Goal: Information Seeking & Learning: Learn about a topic

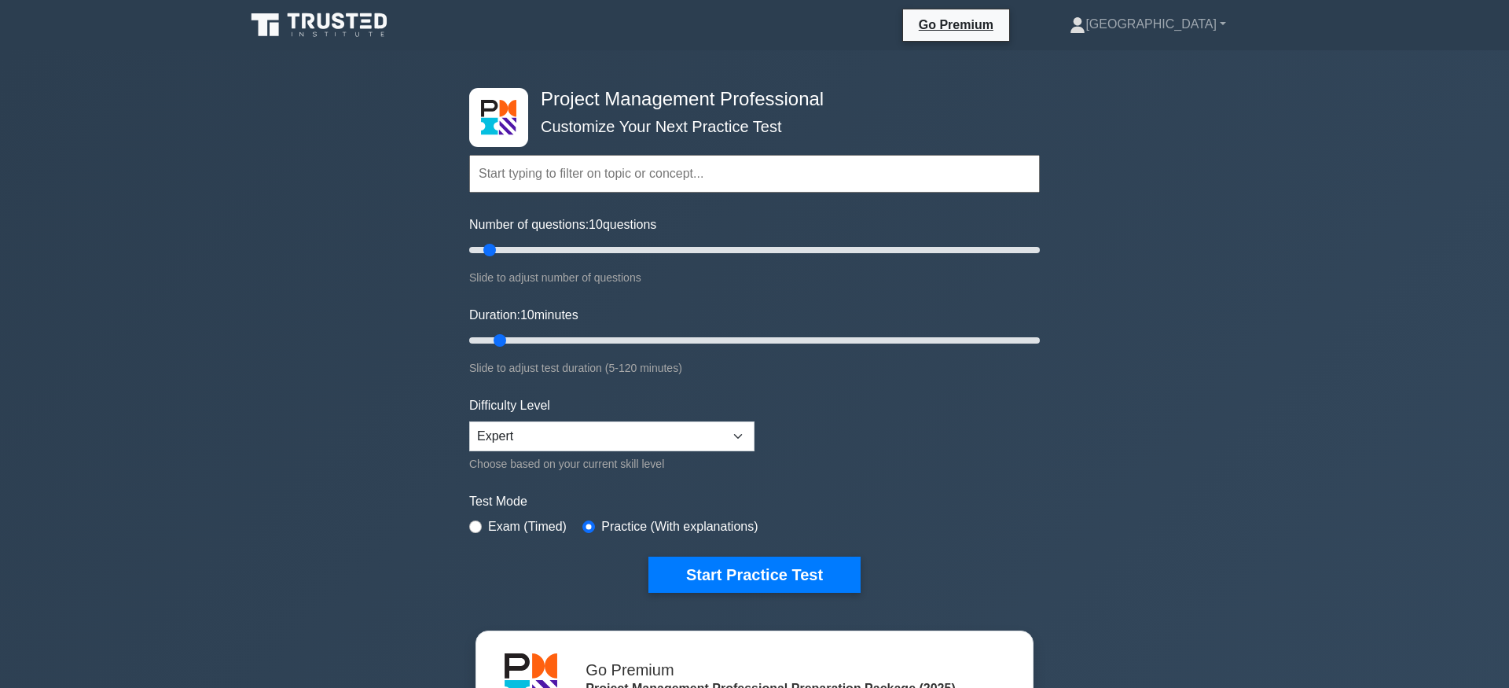
click at [847, 165] on input "text" at bounding box center [754, 174] width 570 height 38
type input "t"
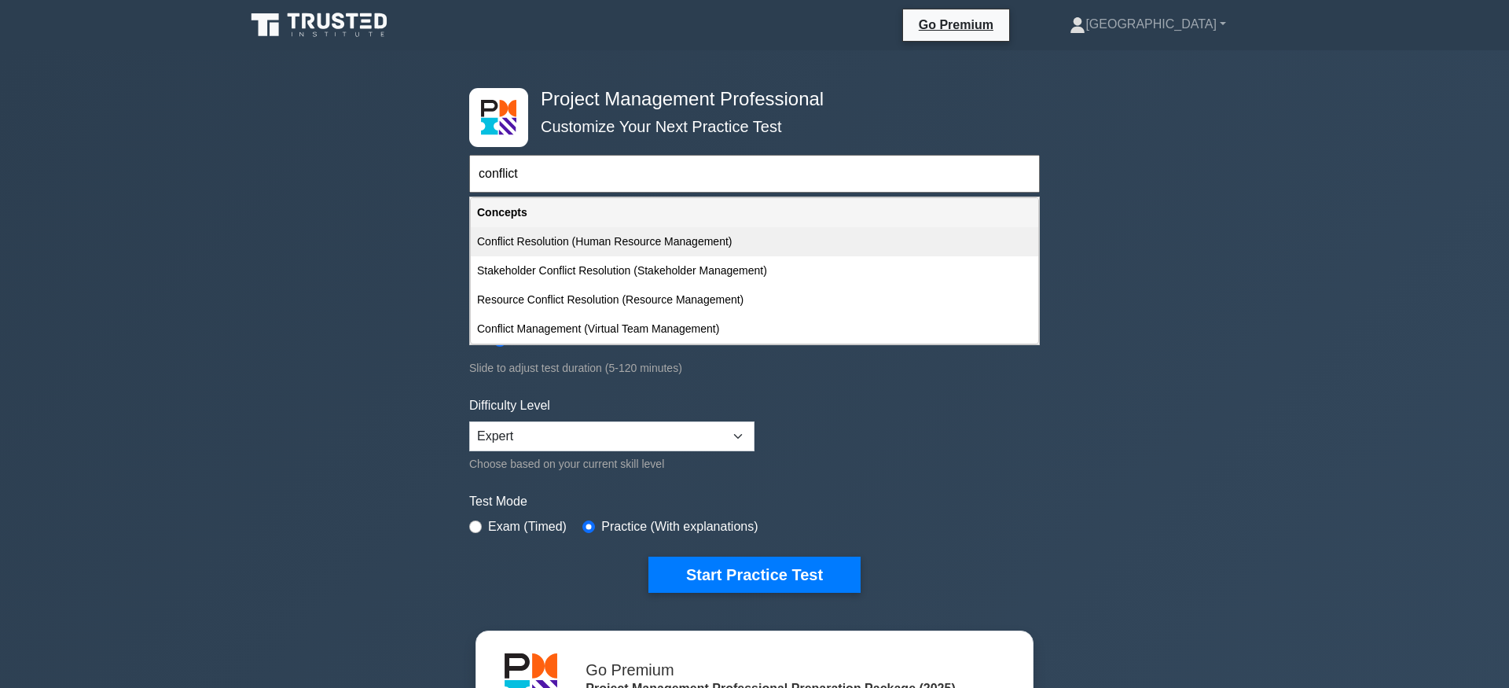
click at [846, 229] on div "Conflict Resolution (Human Resource Management)" at bounding box center [754, 241] width 567 height 29
type input "Conflict Resolution (Human Resource Management)"
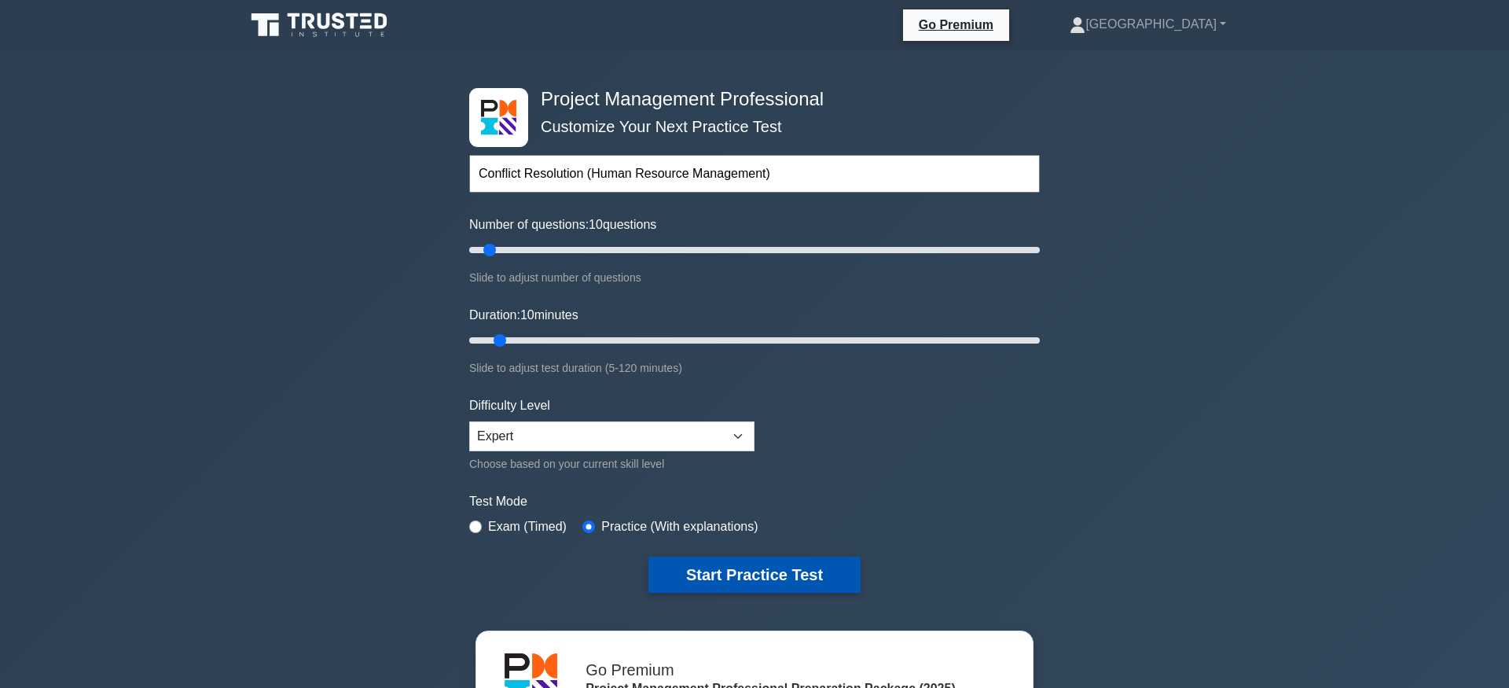
click at [772, 567] on button "Start Practice Test" at bounding box center [754, 574] width 212 height 36
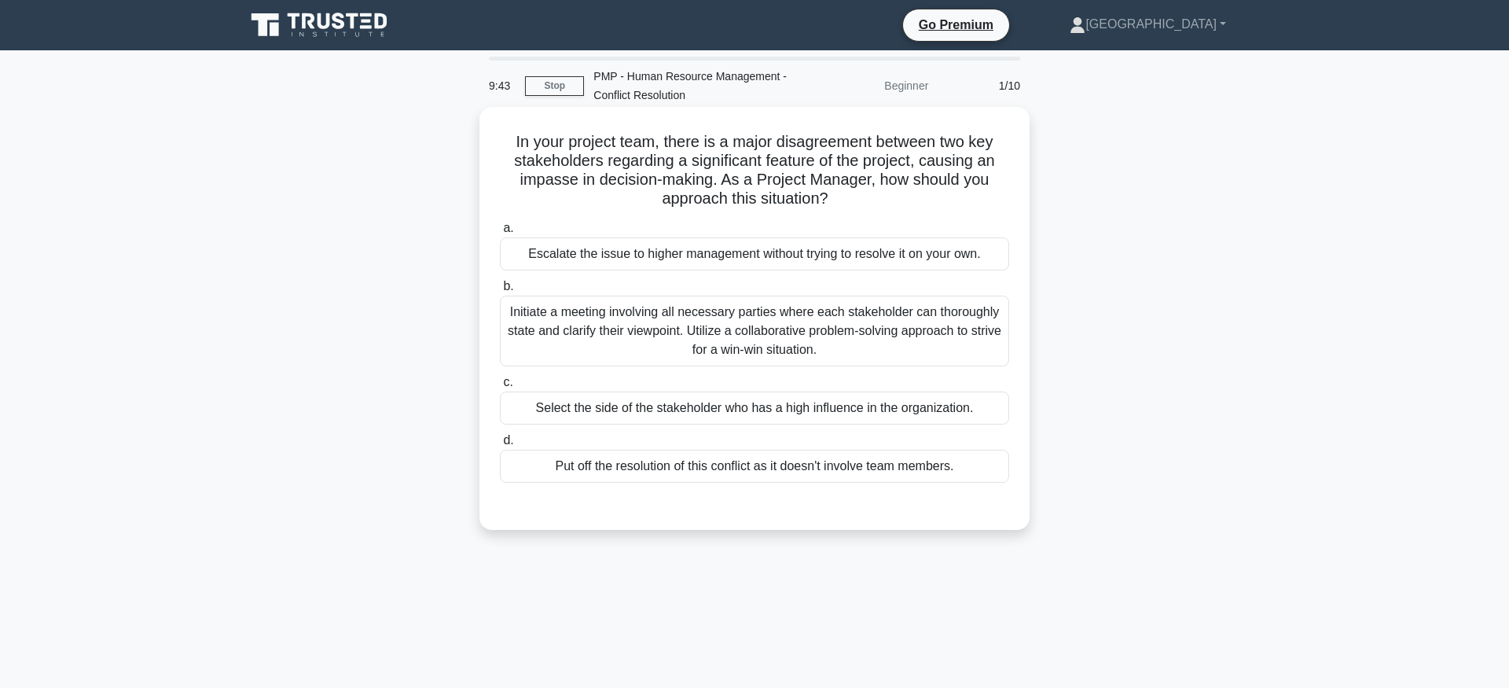
click at [857, 314] on div "Initiate a meeting involving all necessary parties where each stakeholder can t…" at bounding box center [754, 330] width 509 height 71
click at [500, 292] on input "b. Initiate a meeting involving all necessary parties where each stakeholder ca…" at bounding box center [500, 286] width 0 height 10
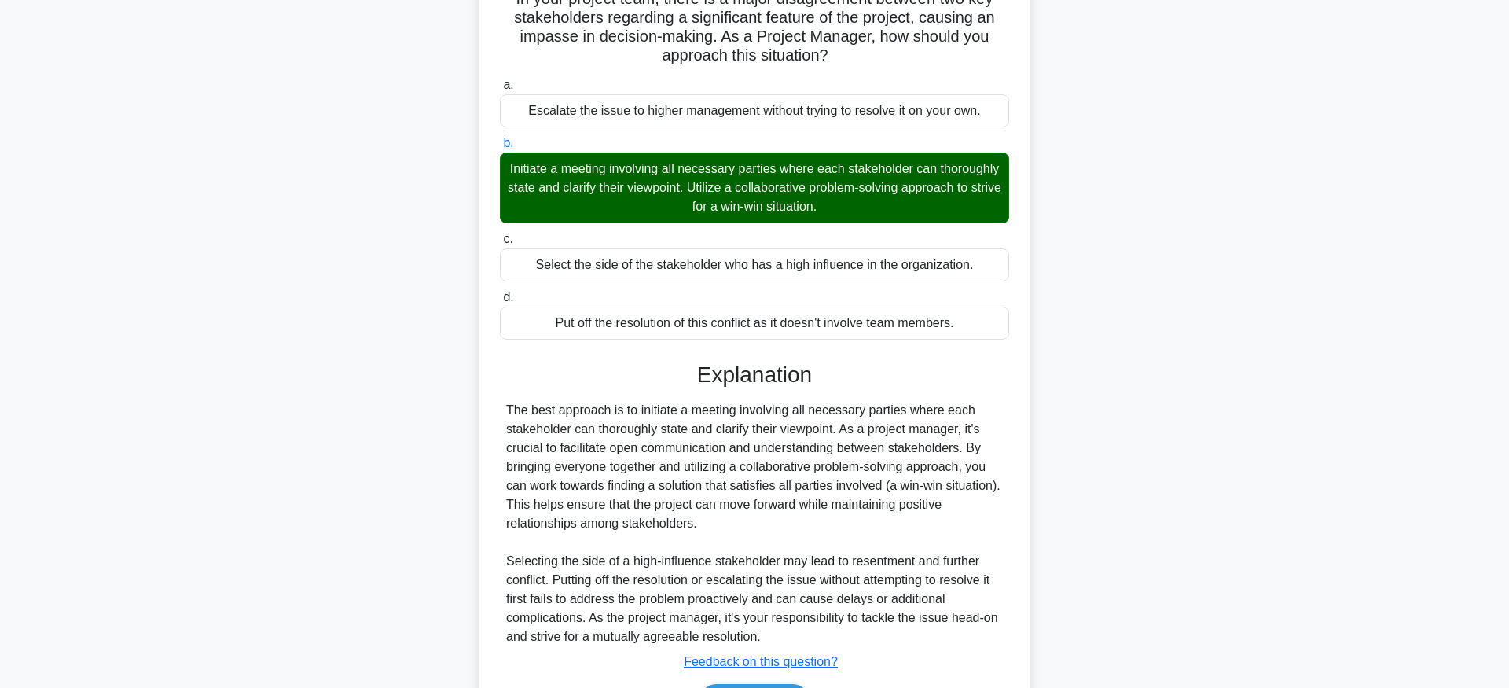
scroll to position [196, 0]
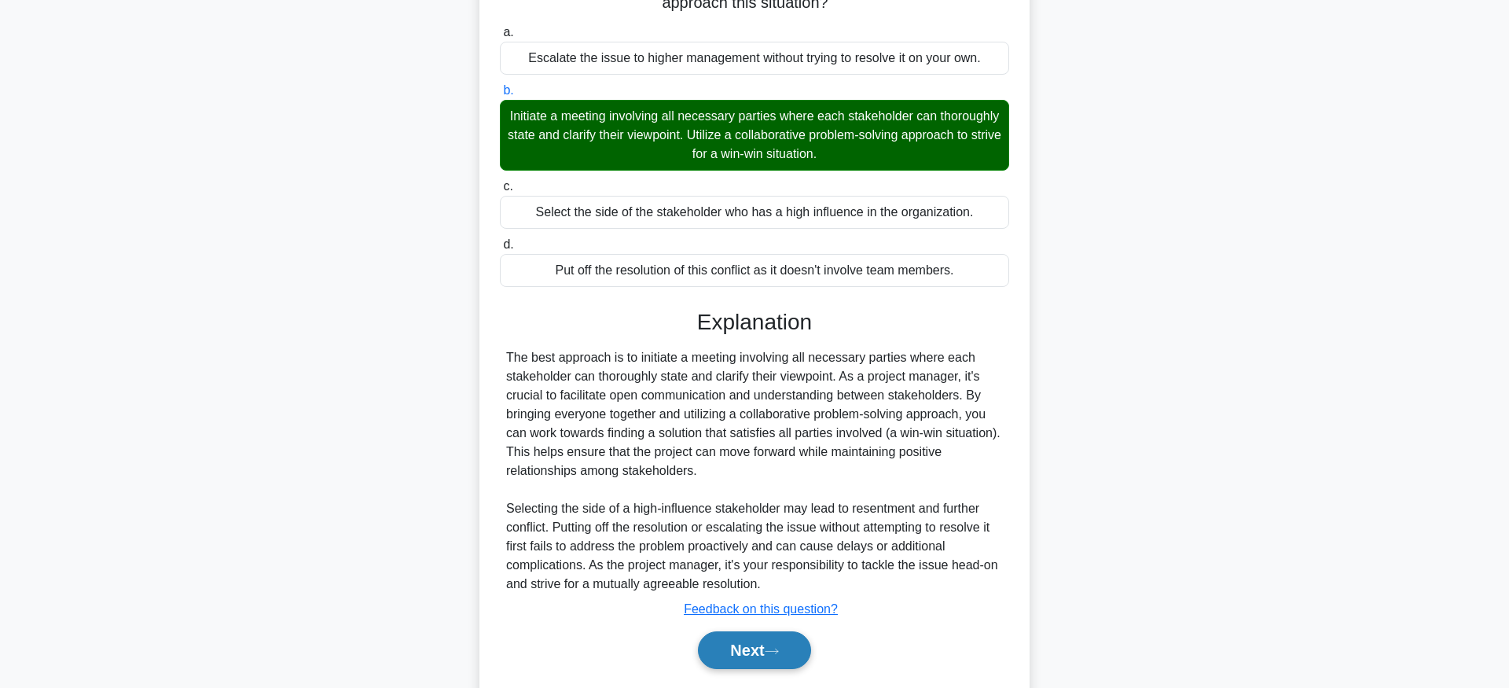
click at [768, 637] on button "Next" at bounding box center [754, 650] width 112 height 38
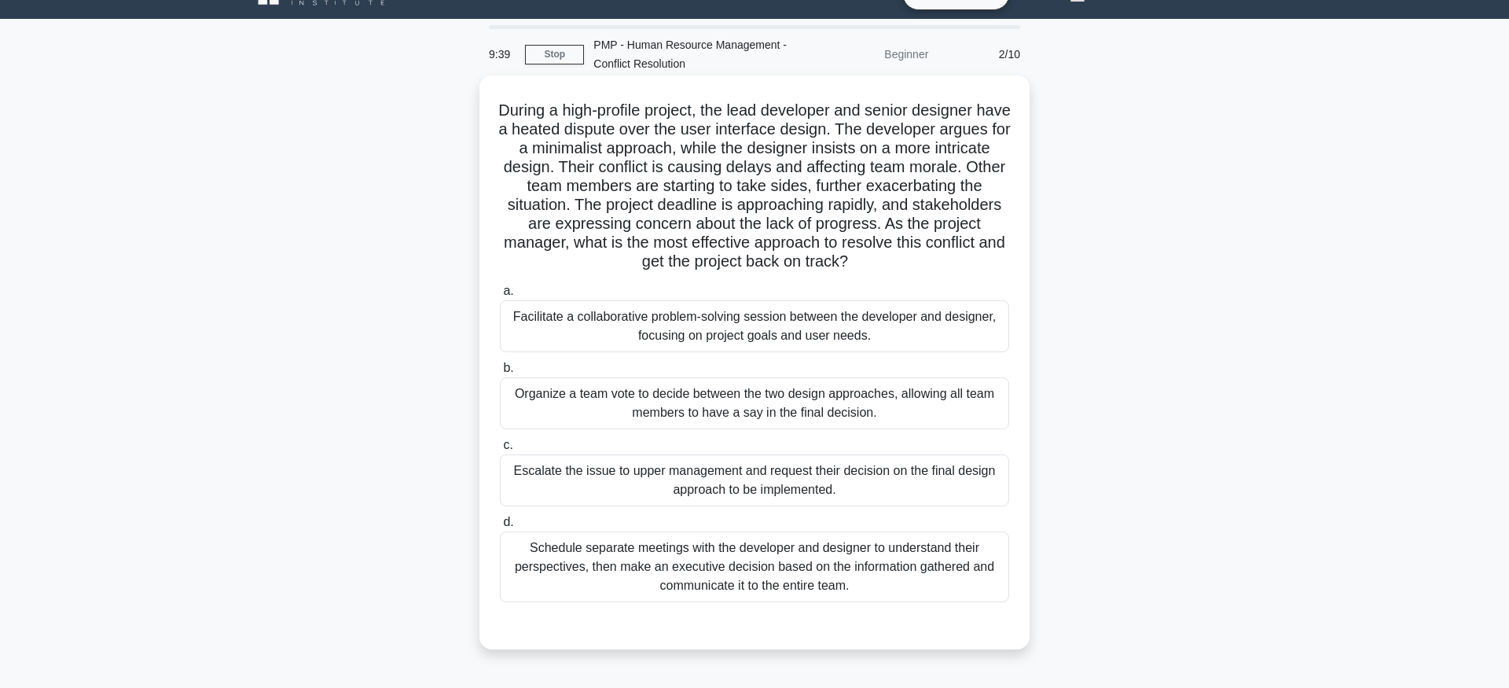
scroll to position [0, 0]
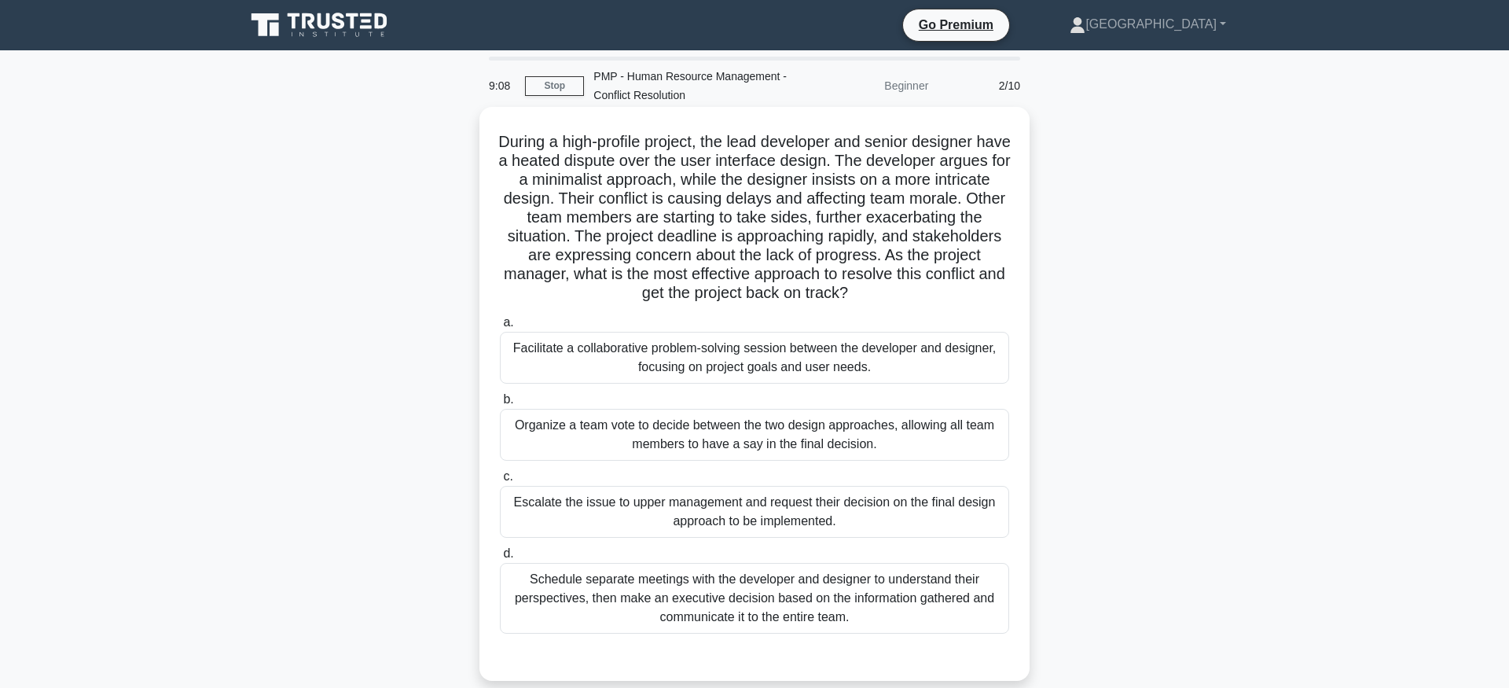
click at [940, 372] on div "Facilitate a collaborative problem-solving session between the developer and de…" at bounding box center [754, 358] width 509 height 52
click at [500, 328] on input "a. Facilitate a collaborative problem-solving session between the developer and…" at bounding box center [500, 322] width 0 height 10
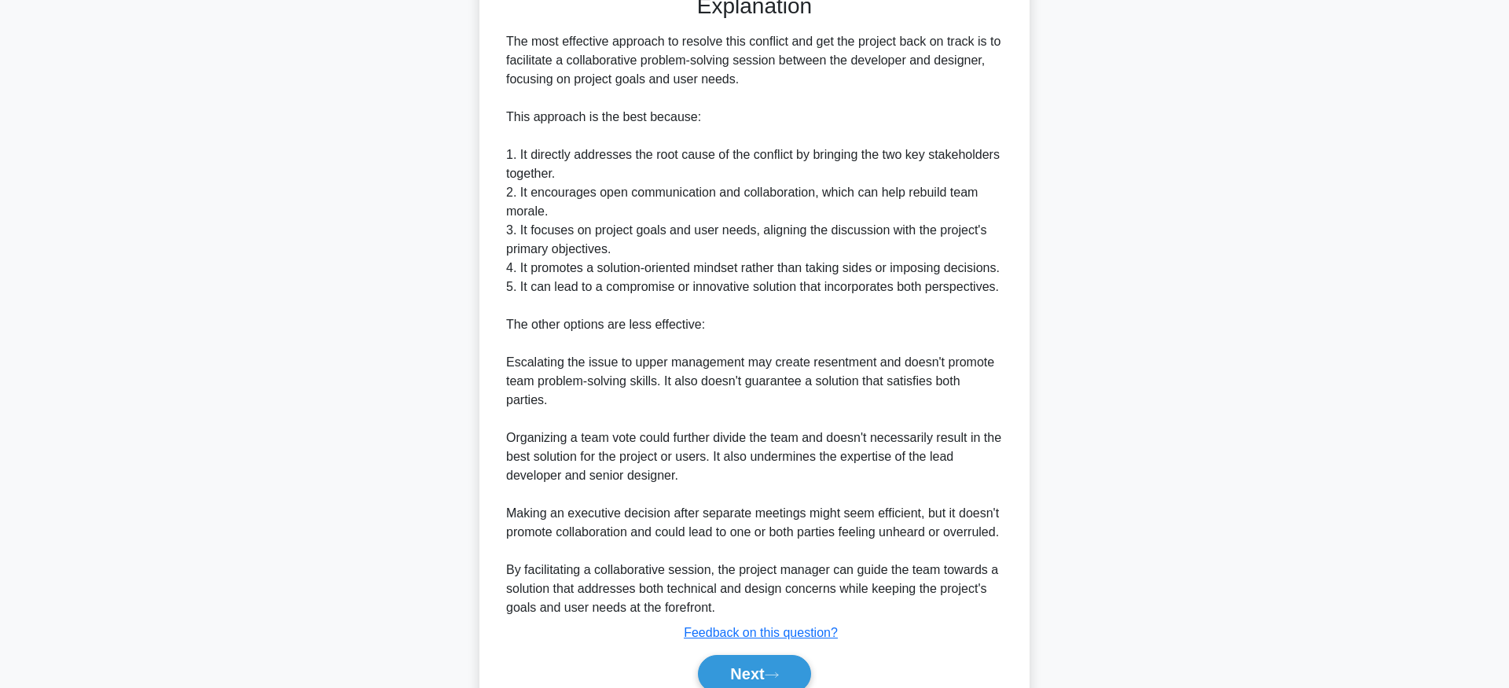
scroll to position [754, 0]
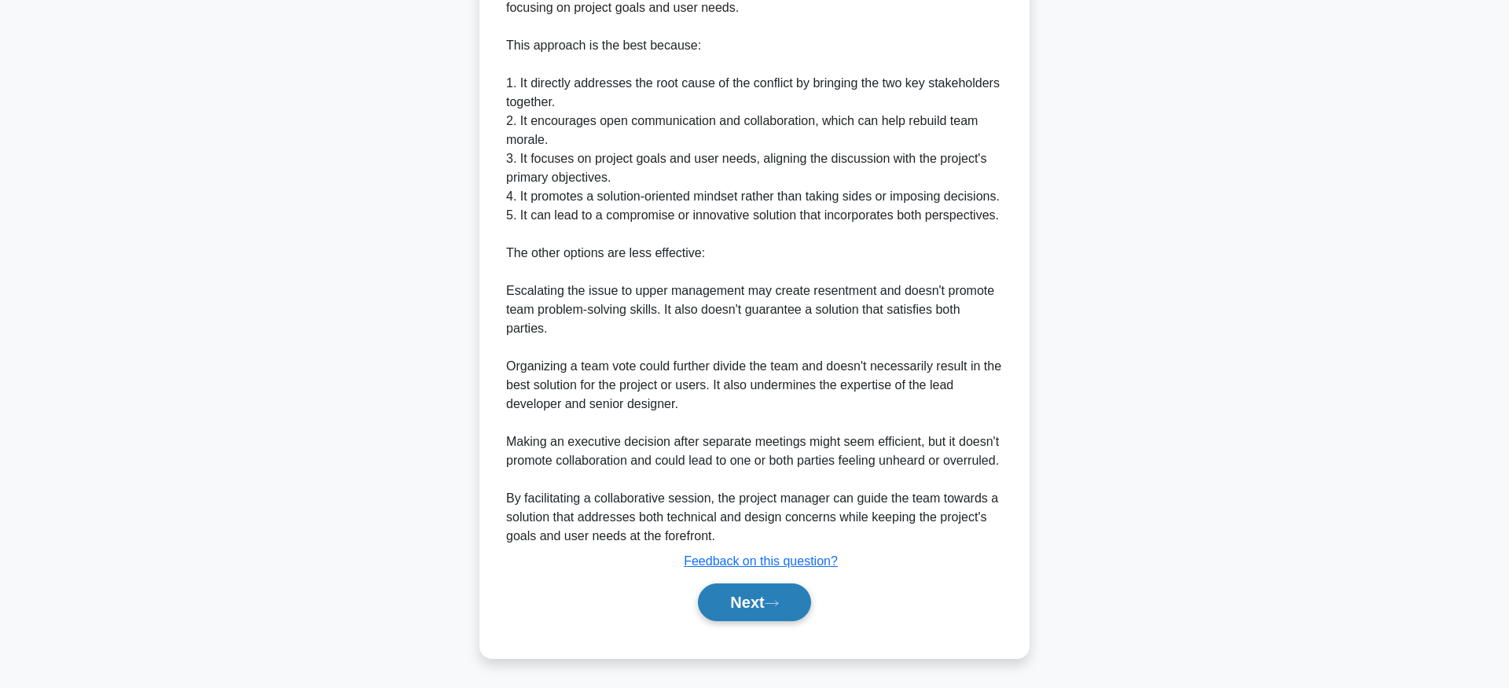
click at [777, 613] on button "Next" at bounding box center [754, 602] width 112 height 38
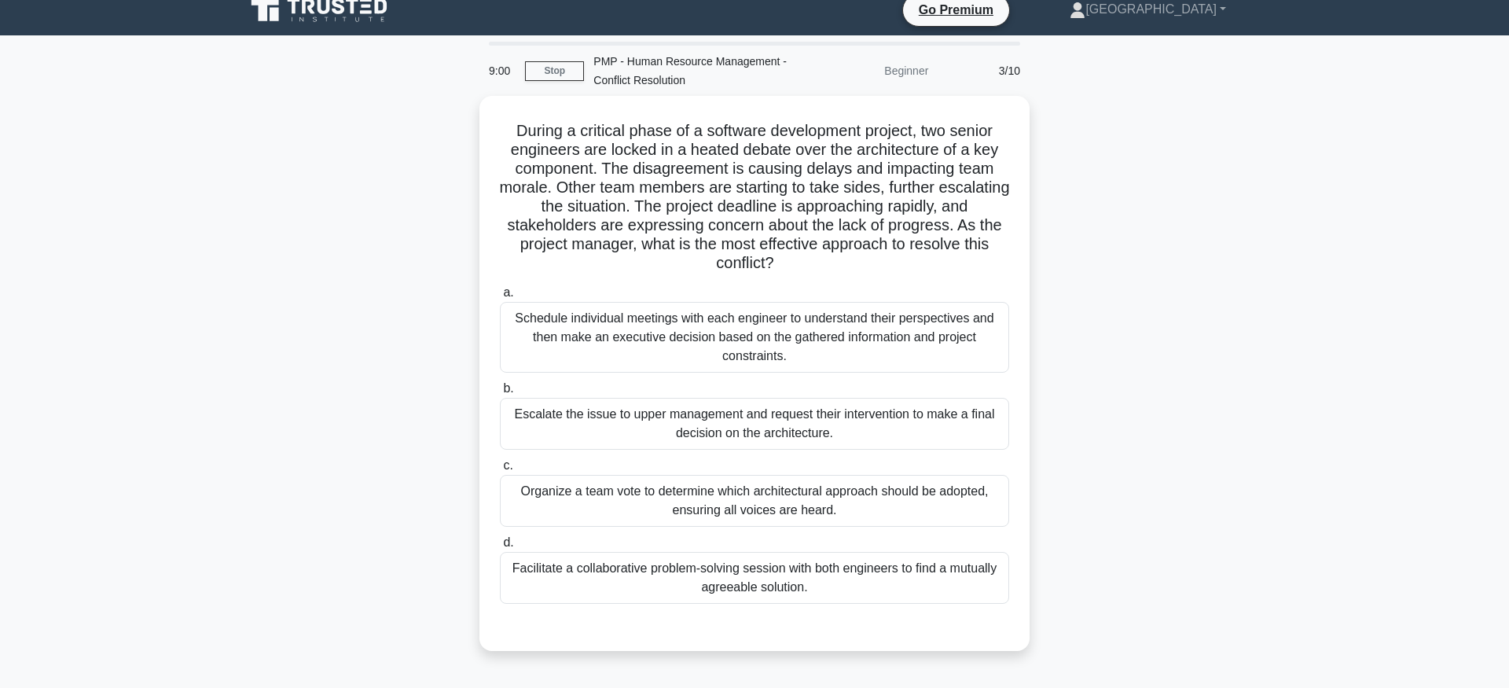
scroll to position [16, 0]
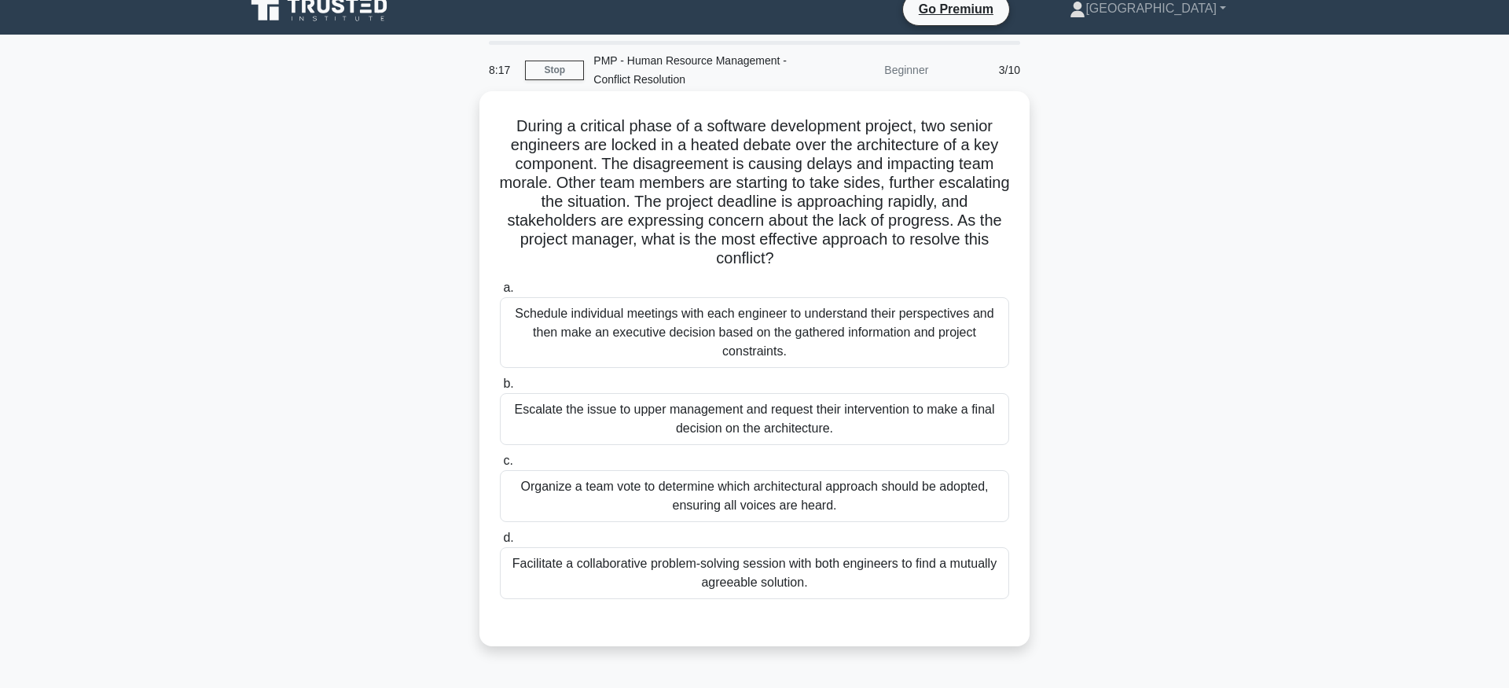
click at [798, 584] on div "Facilitate a collaborative problem-solving session with both engineers to find …" at bounding box center [754, 573] width 509 height 52
click at [500, 543] on input "d. Facilitate a collaborative problem-solving session with both engineers to fi…" at bounding box center [500, 538] width 0 height 10
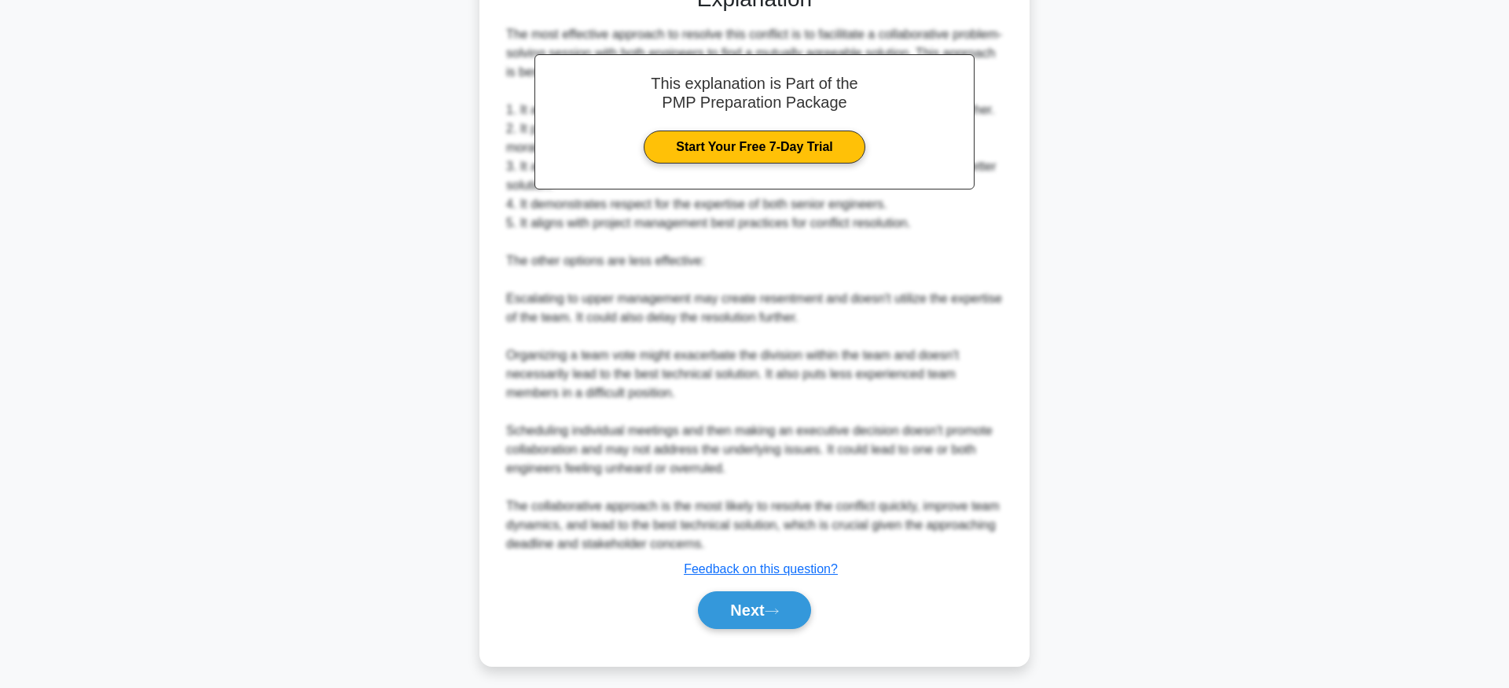
scroll to position [659, 0]
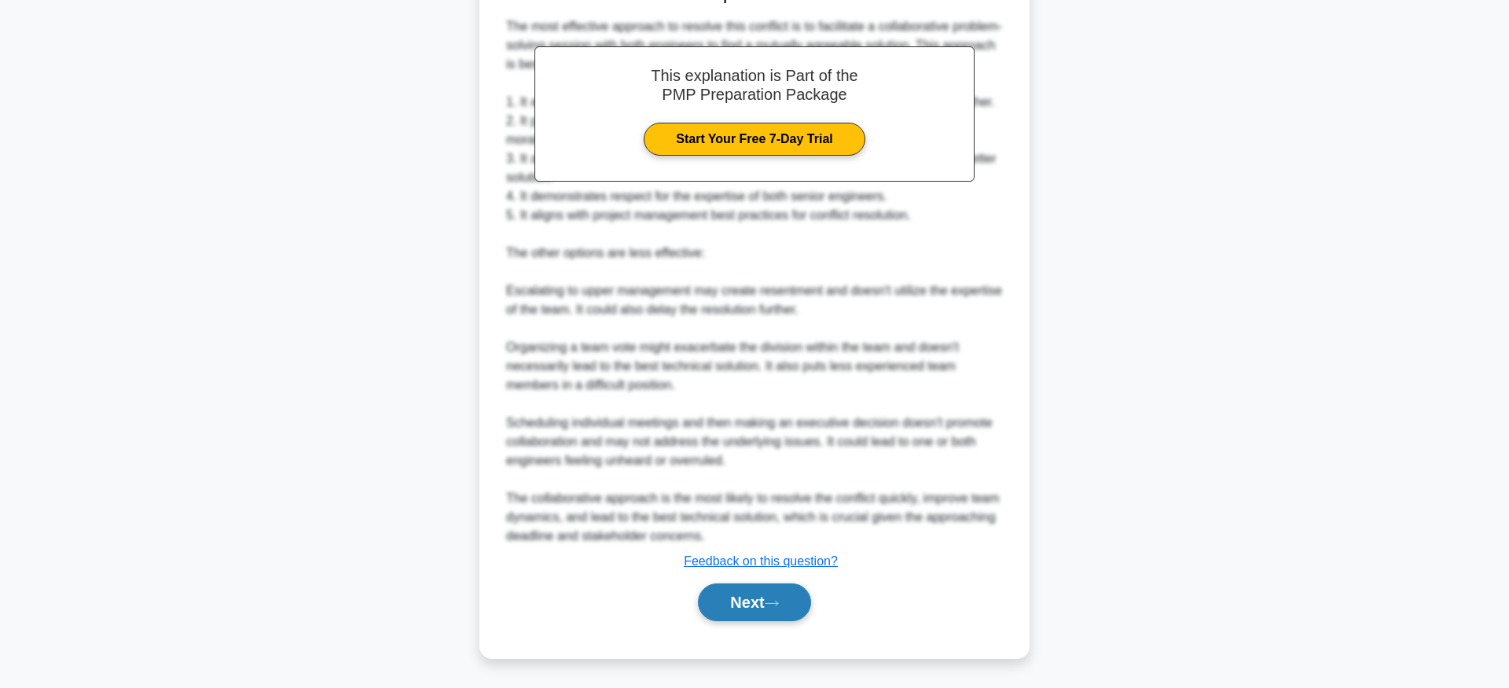
click at [805, 611] on button "Next" at bounding box center [754, 602] width 112 height 38
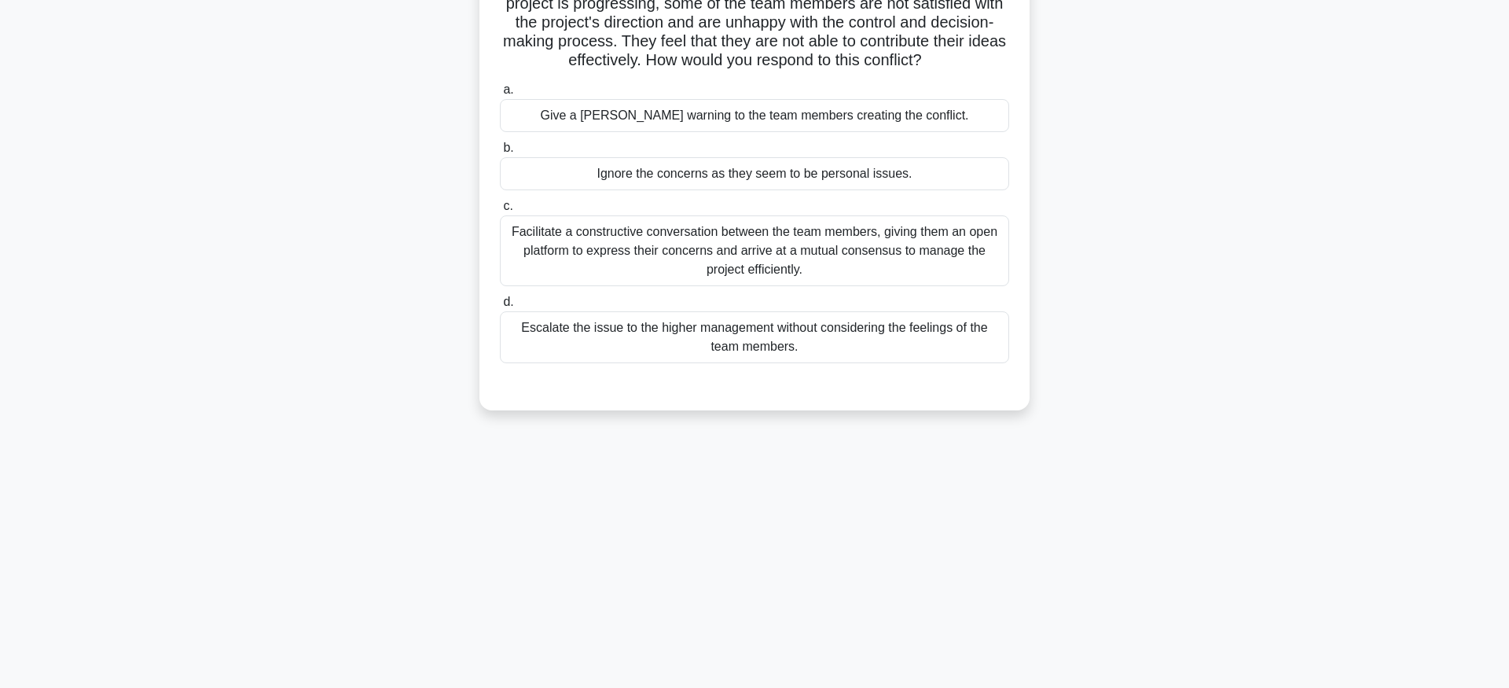
scroll to position [0, 0]
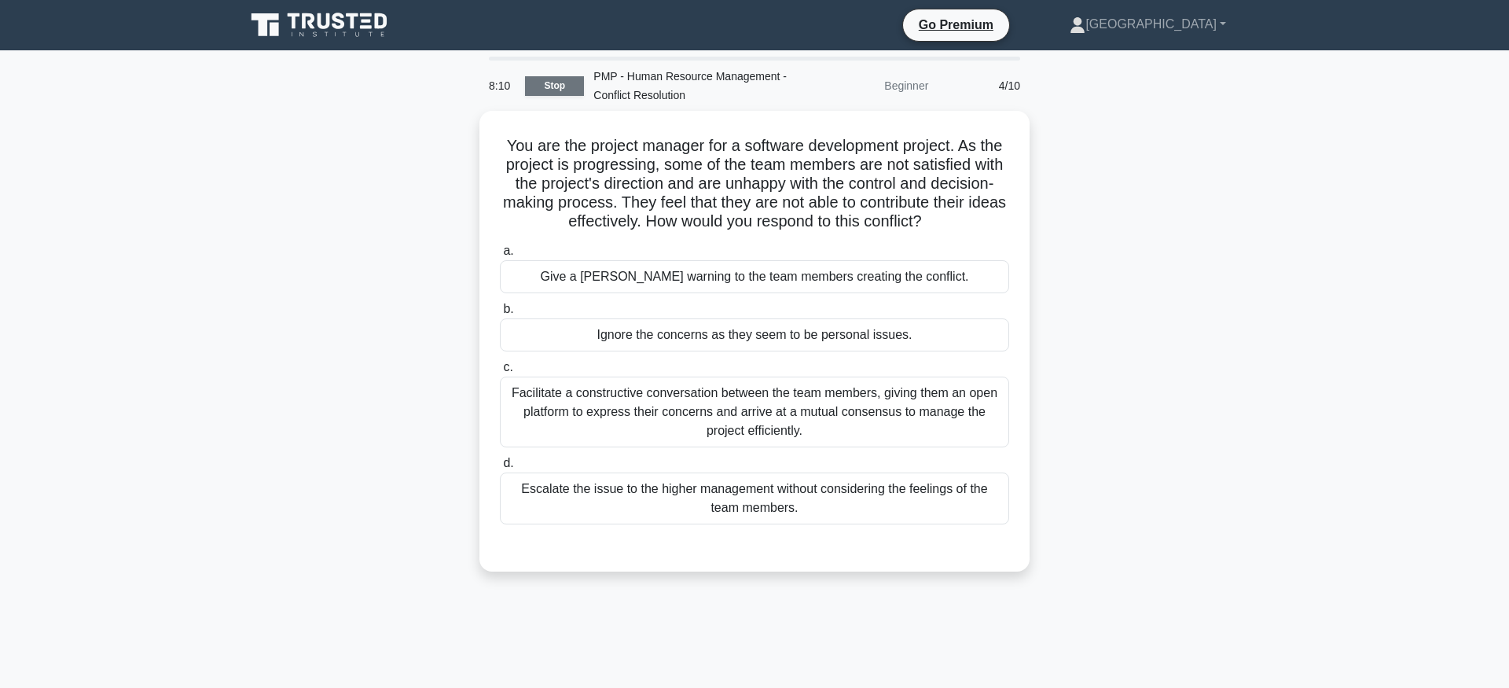
click at [560, 90] on link "Stop" at bounding box center [554, 86] width 59 height 20
